Goal: Task Accomplishment & Management: Manage account settings

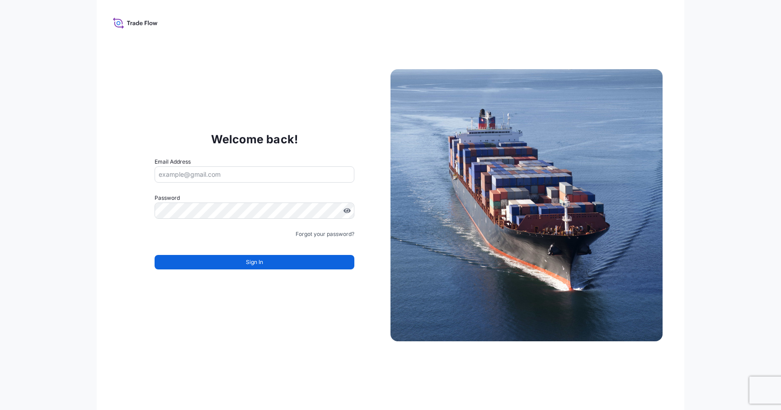
click at [304, 176] on input "Email Address" at bounding box center [255, 174] width 200 height 16
click at [198, 126] on div "Welcome back! Email Address Please enter a valid email address Password Must in…" at bounding box center [254, 205] width 272 height 186
click at [306, 231] on link "Forgot your password?" at bounding box center [325, 234] width 59 height 9
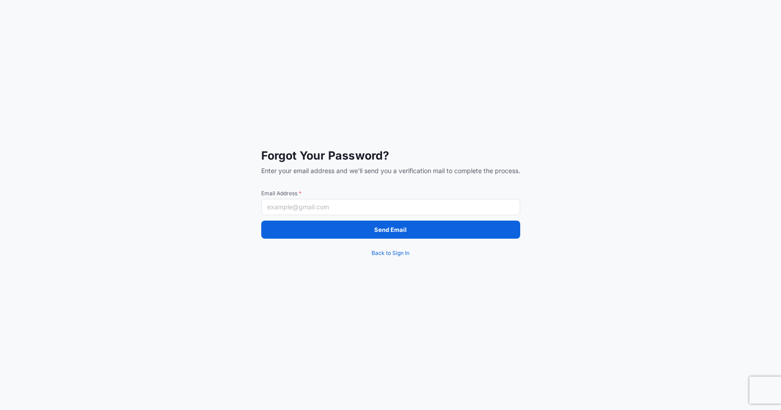
click at [305, 209] on input "Email Address *" at bounding box center [390, 207] width 259 height 16
type input "[EMAIL_ADDRESS][DOMAIN_NAME]"
click at [216, 165] on div "Forgot Your Password? Enter your email address and we'll send you a verificatio…" at bounding box center [390, 205] width 781 height 410
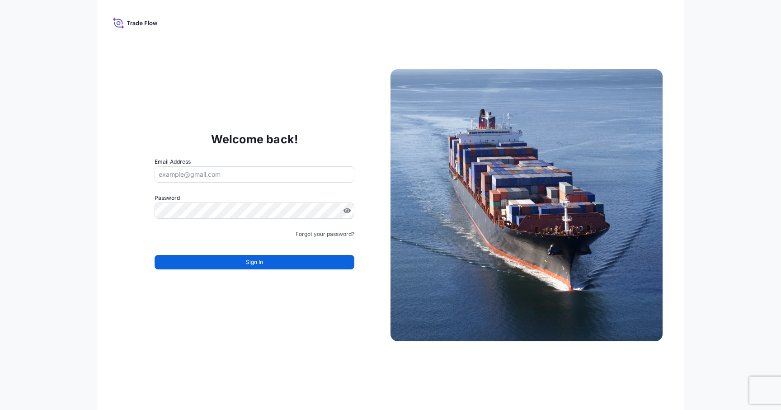
click at [258, 159] on div "Email Address" at bounding box center [255, 169] width 200 height 25
click at [261, 169] on input "Email Address" at bounding box center [255, 174] width 200 height 16
click at [169, 129] on div "Welcome back! Email Address Please enter a valid email address Password Must in…" at bounding box center [254, 205] width 272 height 186
click at [202, 178] on input "Email Address" at bounding box center [255, 174] width 200 height 16
type input "[EMAIL_ADDRESS][DOMAIN_NAME]"
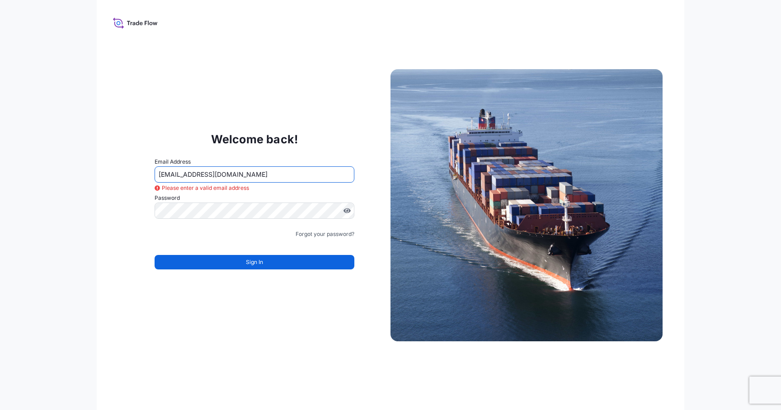
click at [170, 148] on div "Welcome back! Email Address [EMAIL_ADDRESS][DOMAIN_NAME] Please enter a valid e…" at bounding box center [254, 205] width 272 height 186
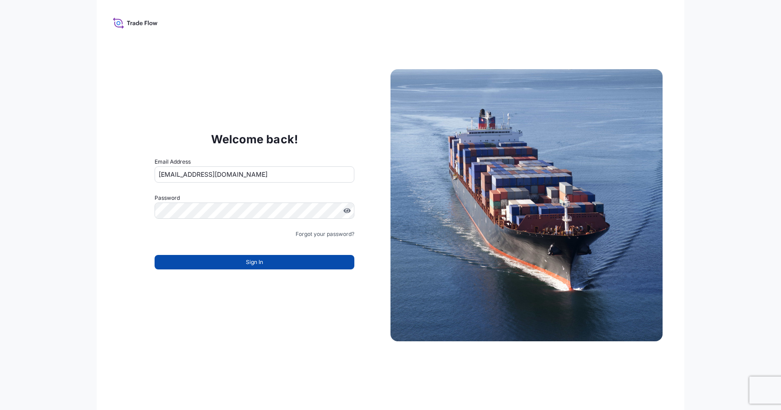
click at [240, 262] on button "Sign In" at bounding box center [255, 262] width 200 height 14
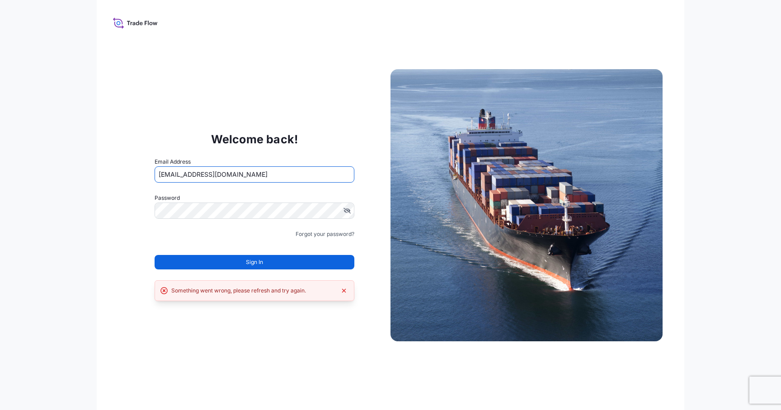
click at [228, 172] on input "[EMAIL_ADDRESS][DOMAIN_NAME]" at bounding box center [255, 174] width 200 height 16
click at [338, 235] on link "Forgot your password?" at bounding box center [325, 234] width 59 height 9
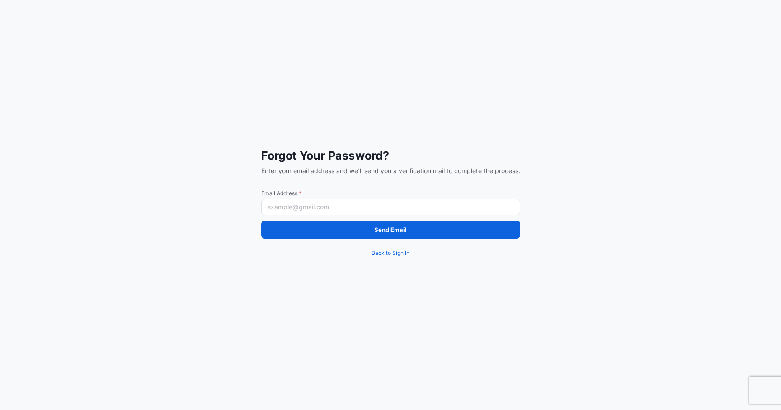
click at [292, 201] on input "Email Address *" at bounding box center [390, 207] width 259 height 16
type input "ג"
type input "[EMAIL_ADDRESS][DOMAIN_NAME]"
click at [242, 155] on div "Forgot Your Password? Enter your email address and we'll send you a verificatio…" at bounding box center [390, 205] width 781 height 410
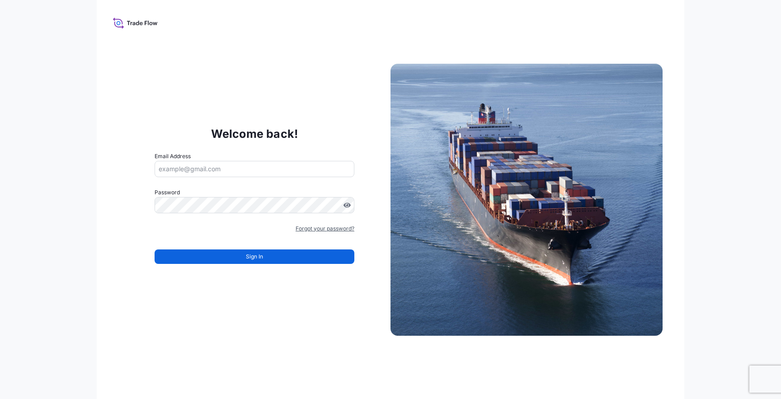
click at [312, 226] on link "Forgot your password?" at bounding box center [325, 228] width 59 height 9
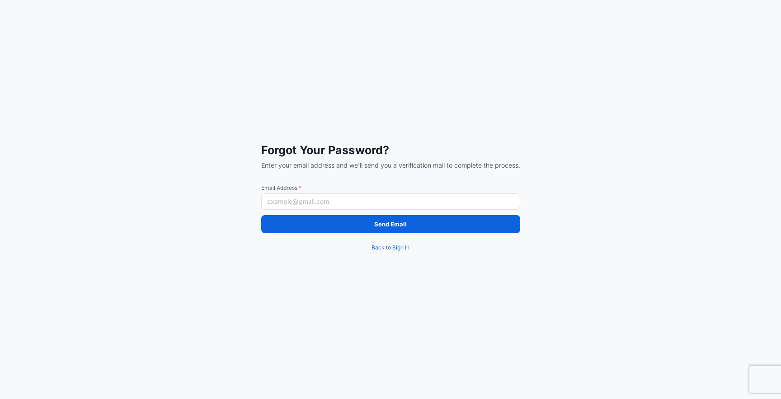
click at [305, 196] on input "Email Address *" at bounding box center [390, 201] width 259 height 16
type input "[EMAIL_ADDRESS][DOMAIN_NAME]"
click at [198, 136] on div "Forgot Your Password? Enter your email address and we'll send you a verificatio…" at bounding box center [390, 199] width 781 height 399
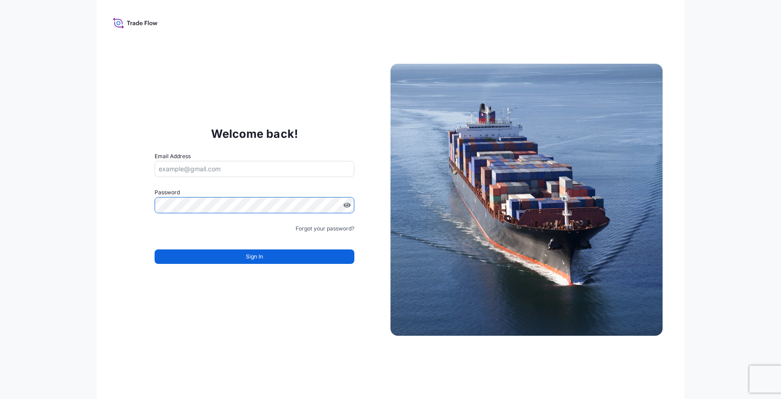
click at [0, 399] on com-1password-button at bounding box center [0, 399] width 0 height 0
click at [238, 175] on input "Email Address" at bounding box center [255, 169] width 200 height 16
